Goal: Task Accomplishment & Management: Manage account settings

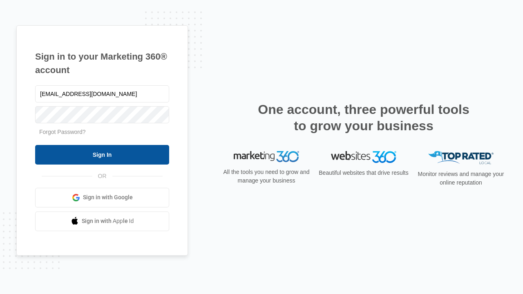
click at [102, 154] on input "Sign In" at bounding box center [102, 155] width 134 height 20
